Goal: Task Accomplishment & Management: Use online tool/utility

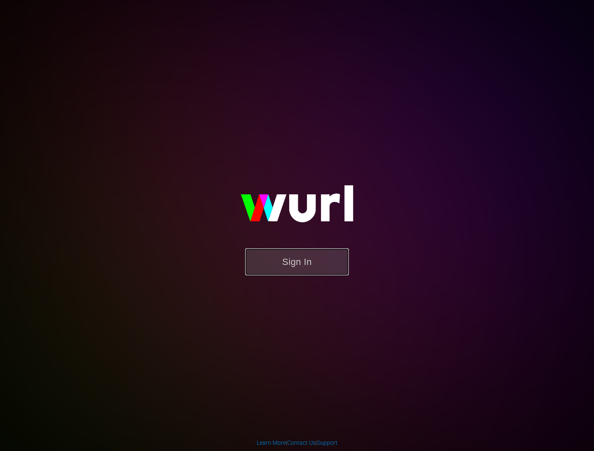
click at [285, 261] on button "Sign In" at bounding box center [297, 261] width 104 height 27
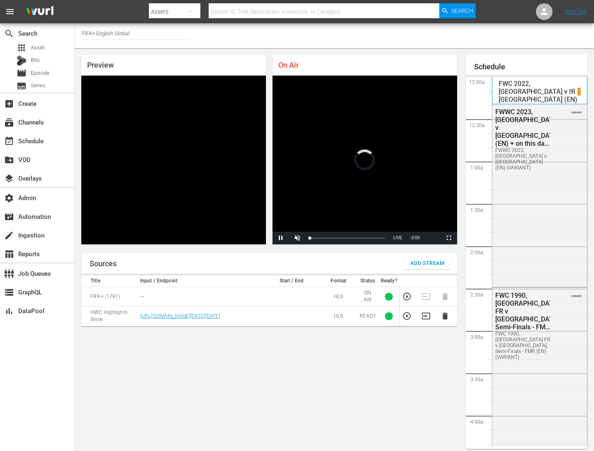
scroll to position [5, 0]
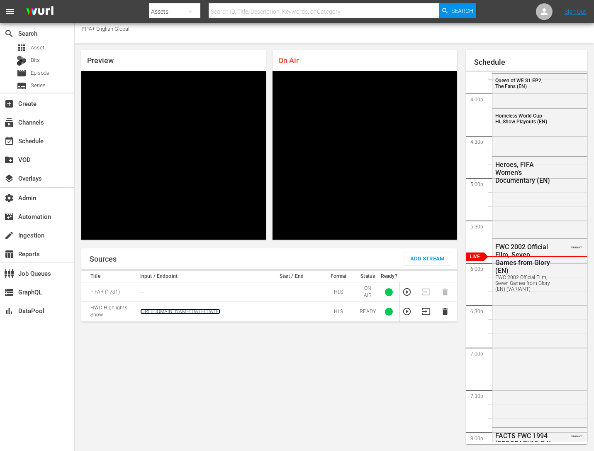
click at [171, 312] on link "https://d7pd9oqdl4d44.cloudfront.net/VOD-as-LIVE/VOD-as-LIVE/index-hls.m3u8?aws…" at bounding box center [180, 311] width 80 height 6
click at [572, 11] on link "Sign Out" at bounding box center [576, 11] width 22 height 7
